Goal: Transaction & Acquisition: Obtain resource

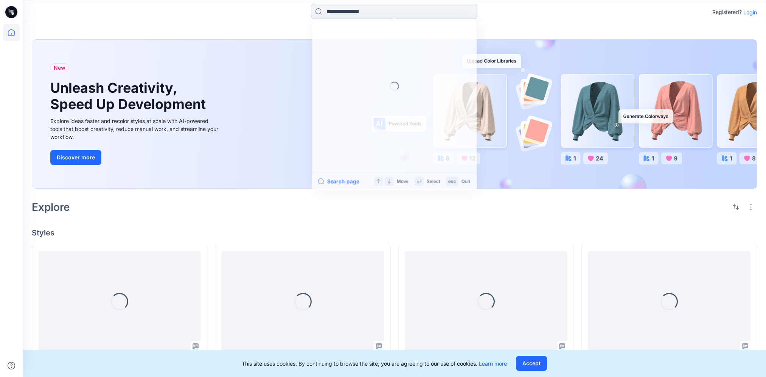
click at [369, 6] on input at bounding box center [394, 11] width 167 height 15
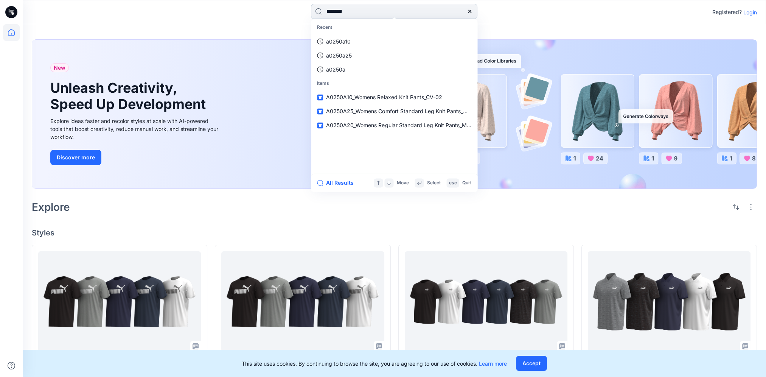
type input "********"
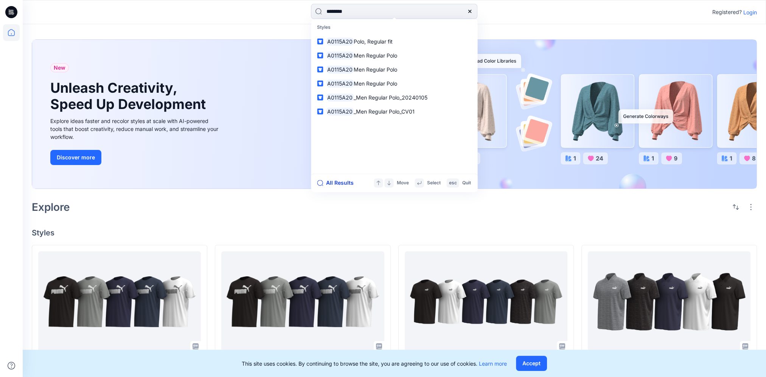
click at [330, 183] on button "All Results" at bounding box center [338, 182] width 42 height 9
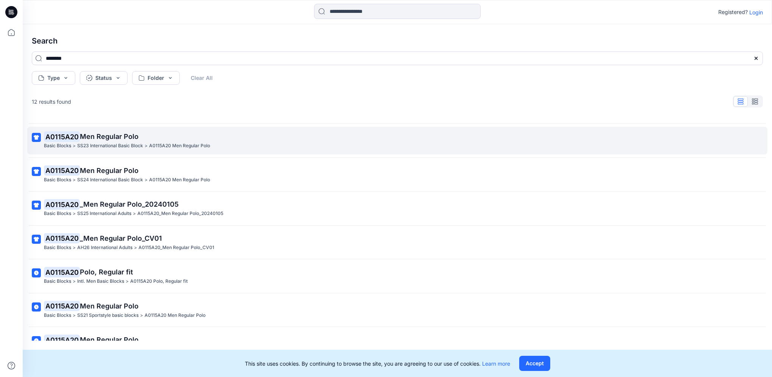
scroll to position [76, 0]
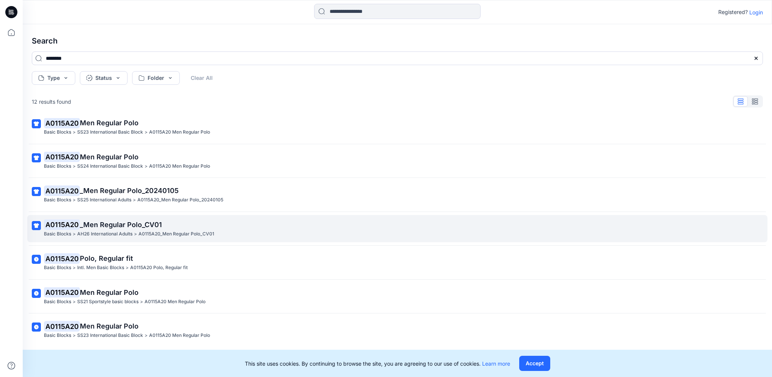
click at [195, 231] on p "A0115A20_Men Regular Polo_CV01" at bounding box center [177, 234] width 76 height 8
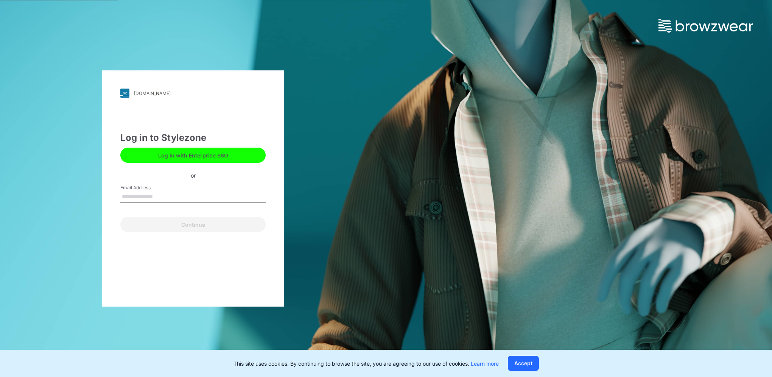
click at [182, 155] on button "Log in with Enterprise SSO" at bounding box center [192, 155] width 145 height 15
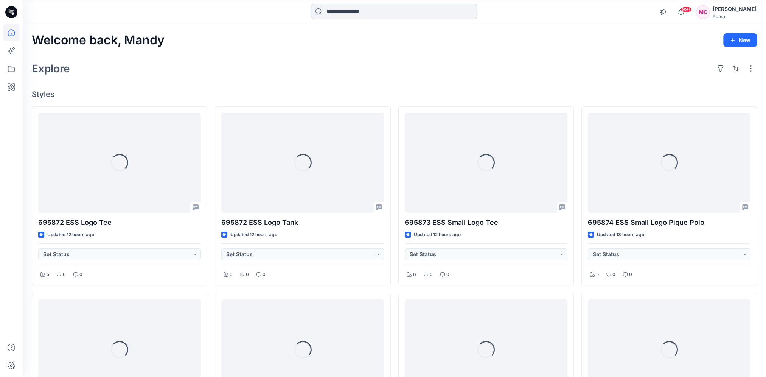
click at [360, 13] on input at bounding box center [394, 11] width 167 height 15
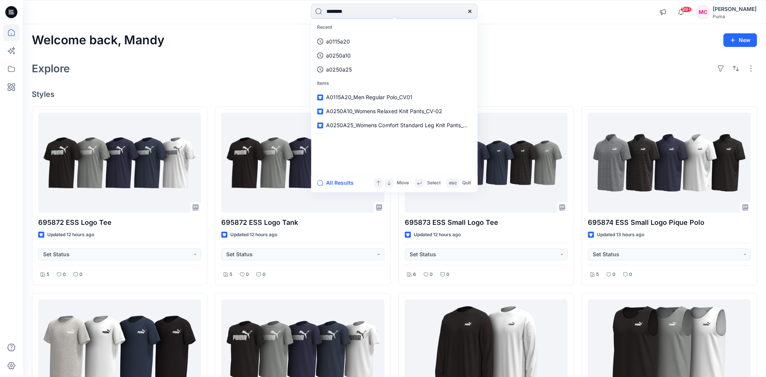
type input "********"
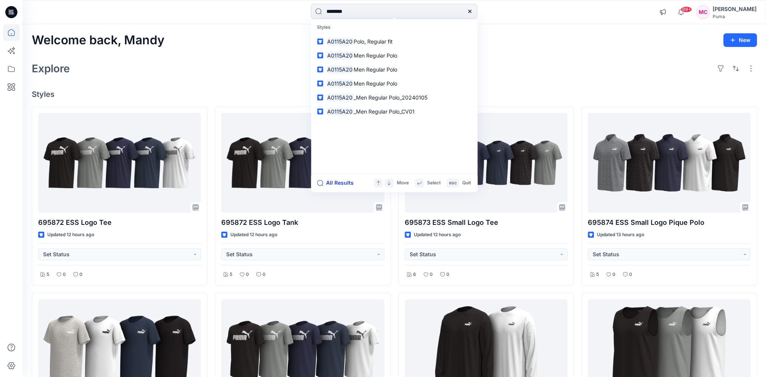
click at [335, 183] on button "All Results" at bounding box center [338, 182] width 42 height 9
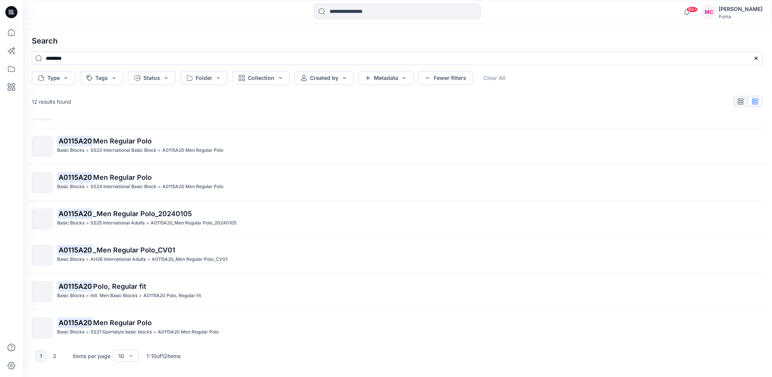
scroll to position [76, 0]
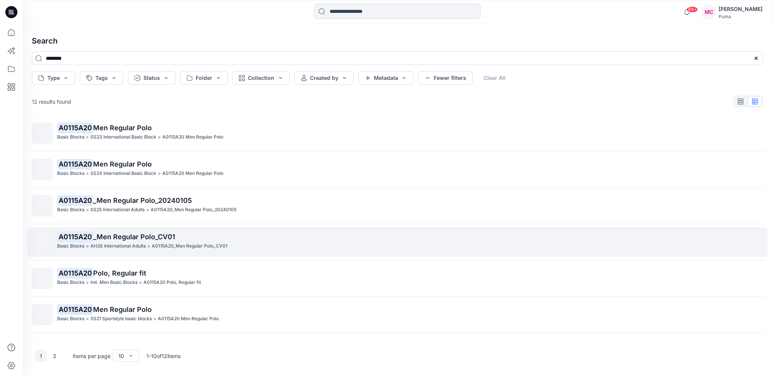
click at [176, 240] on p "A0115A20 _Men Regular Polo_CV01" at bounding box center [410, 237] width 706 height 11
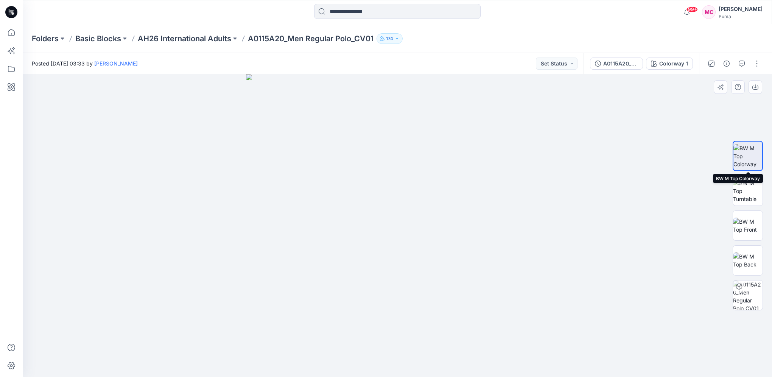
click at [757, 156] on img at bounding box center [748, 156] width 29 height 24
click at [619, 64] on div "A0115A20_Men Regular Polo_CV01" at bounding box center [620, 63] width 35 height 8
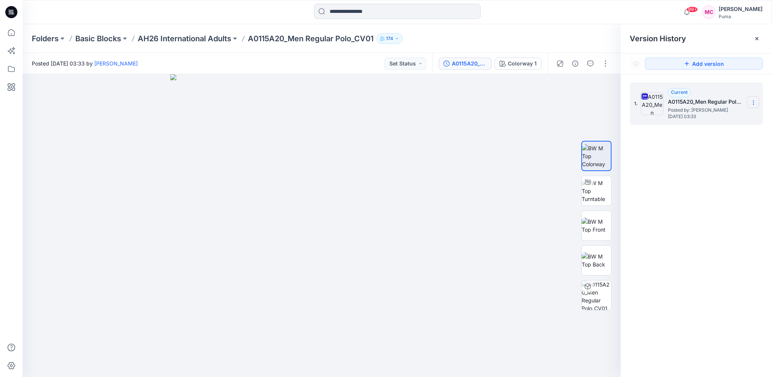
click at [757, 102] on section at bounding box center [753, 102] width 12 height 12
click at [719, 115] on span "Download Source BW File" at bounding box center [716, 117] width 64 height 9
